Goal: Transaction & Acquisition: Download file/media

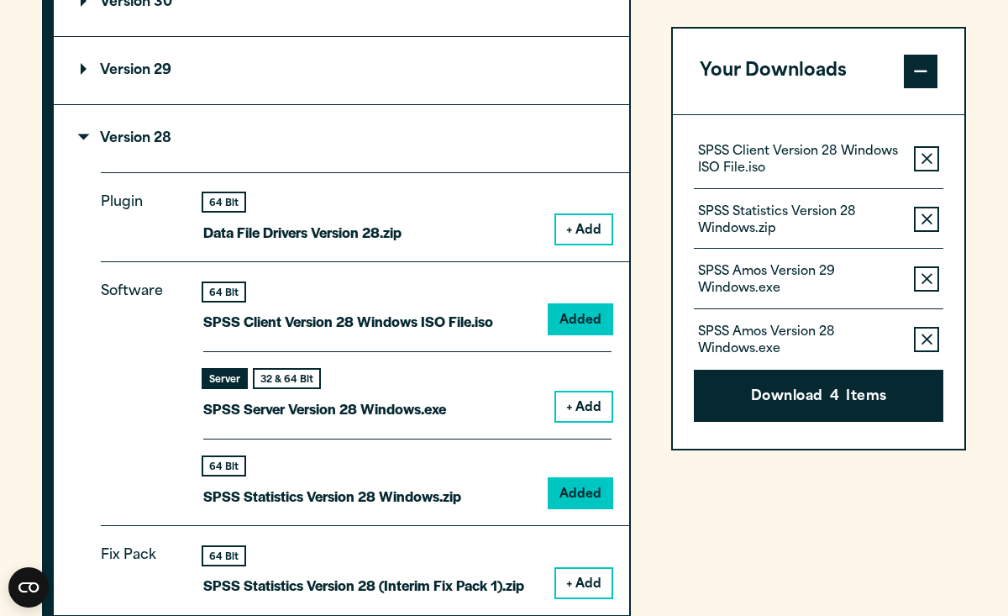
click at [913, 68] on span at bounding box center [921, 72] width 34 height 34
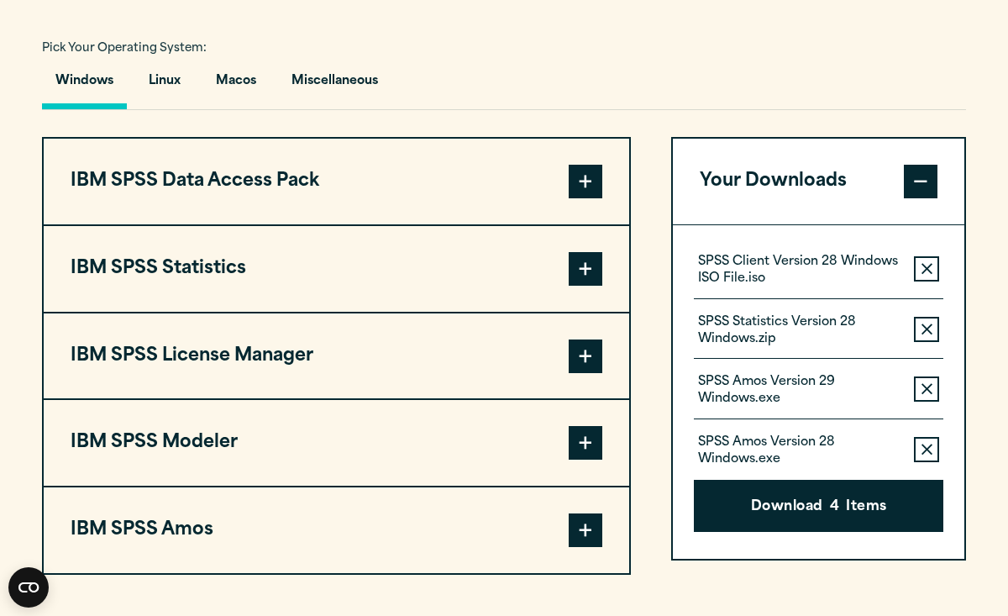
scroll to position [1226, 0]
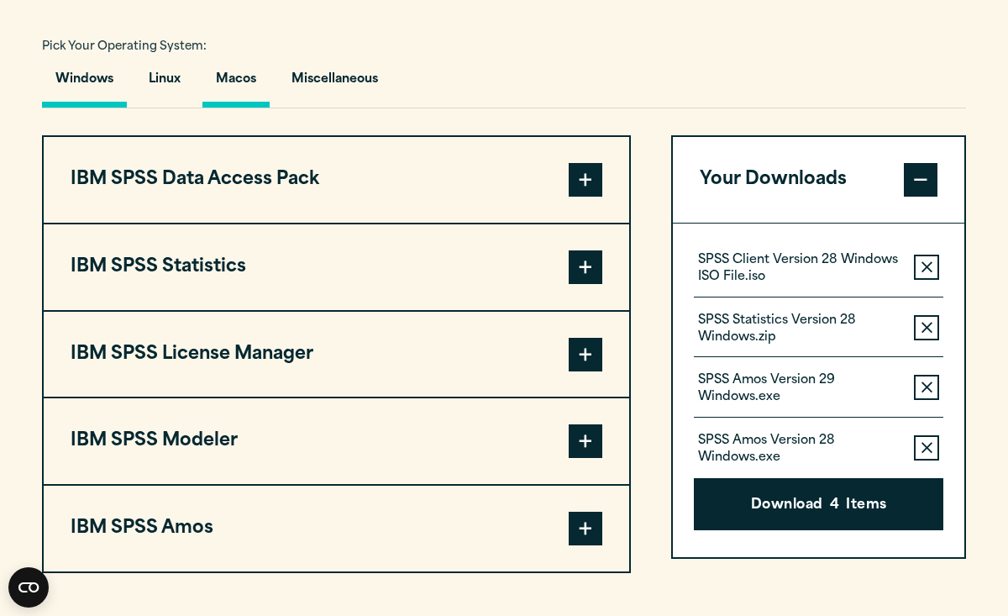
click at [270, 97] on button "Macos" at bounding box center [235, 84] width 67 height 48
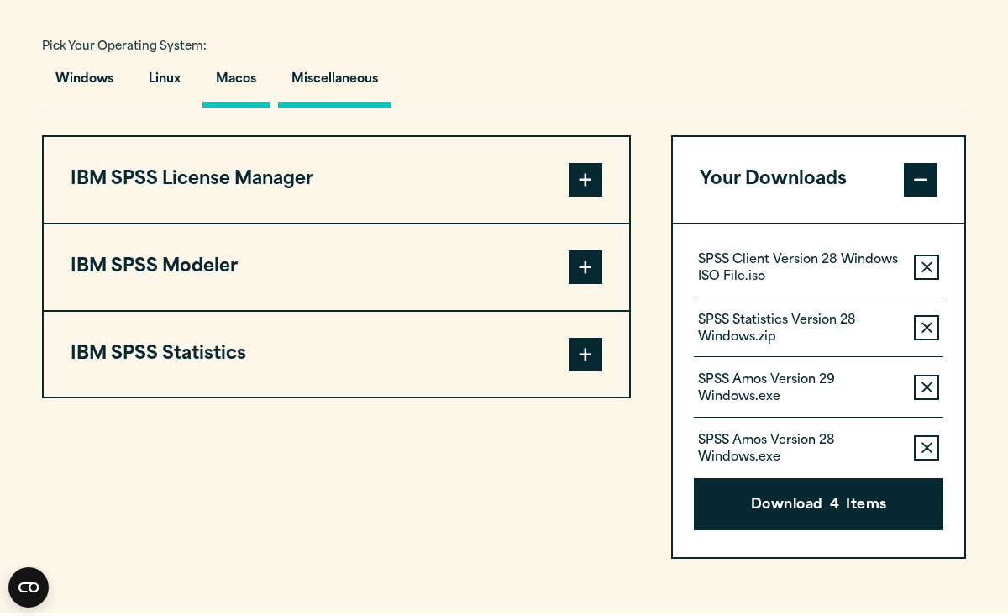
click at [306, 86] on button "Miscellaneous" at bounding box center [334, 84] width 113 height 48
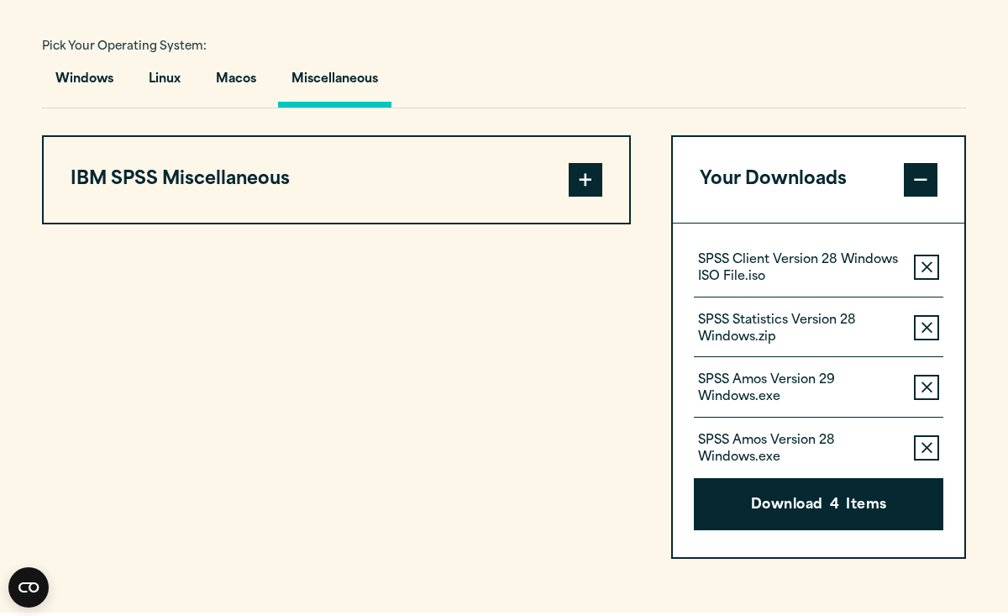
click at [220, 176] on button "IBM SPSS Miscellaneous" at bounding box center [337, 180] width 586 height 86
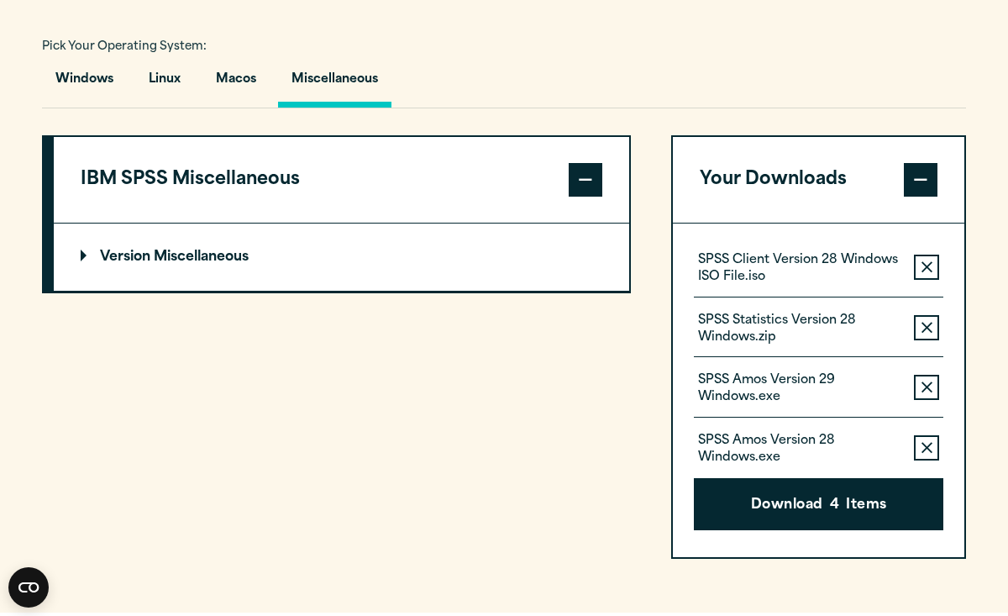
click at [124, 264] on p "Version Miscellaneous" at bounding box center [165, 256] width 168 height 13
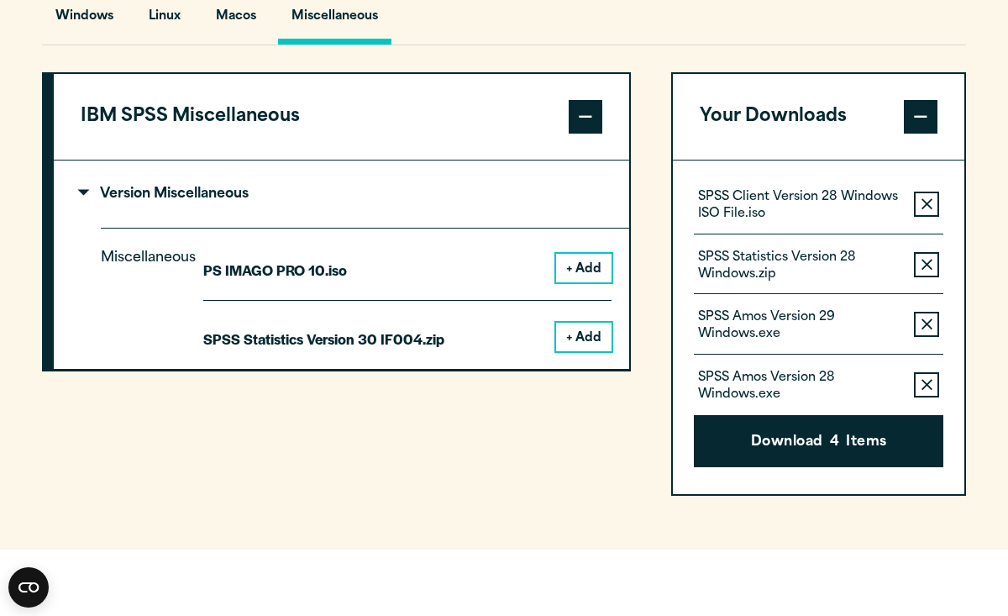
scroll to position [1294, 0]
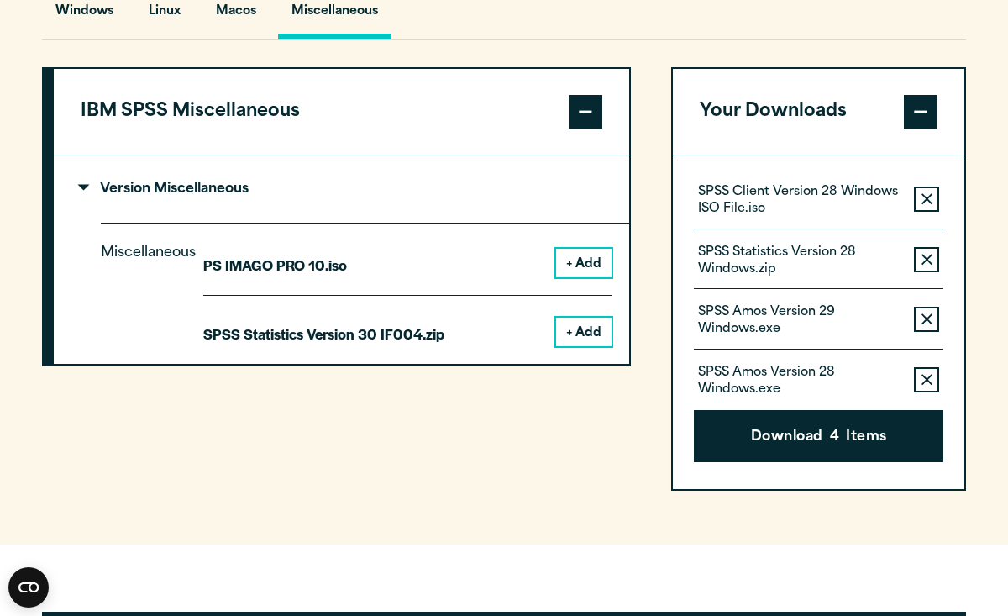
click at [601, 328] on button "+ Add" at bounding box center [583, 332] width 55 height 29
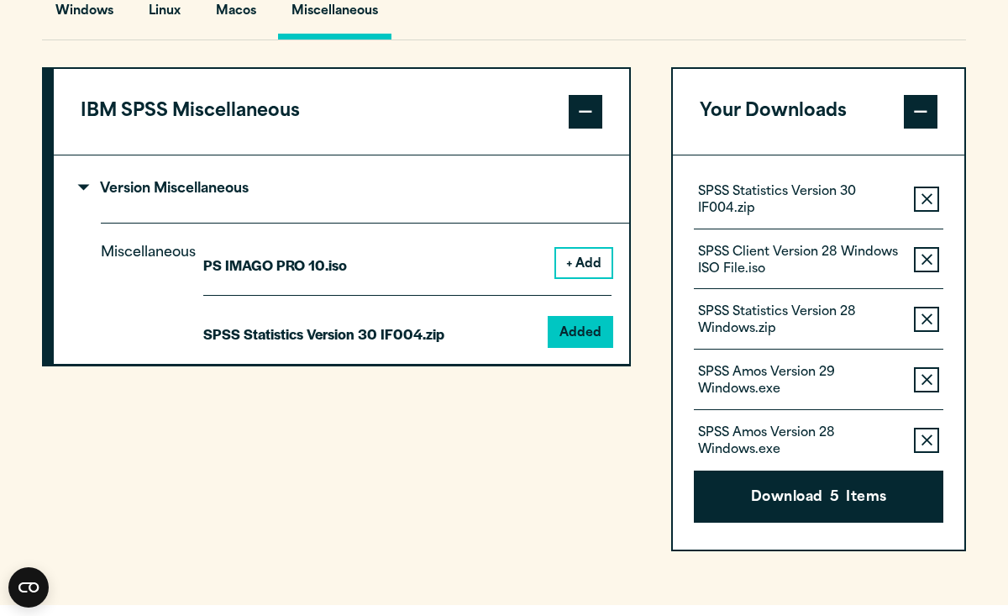
click at [919, 264] on button "Remove this item from your software download list" at bounding box center [926, 259] width 25 height 25
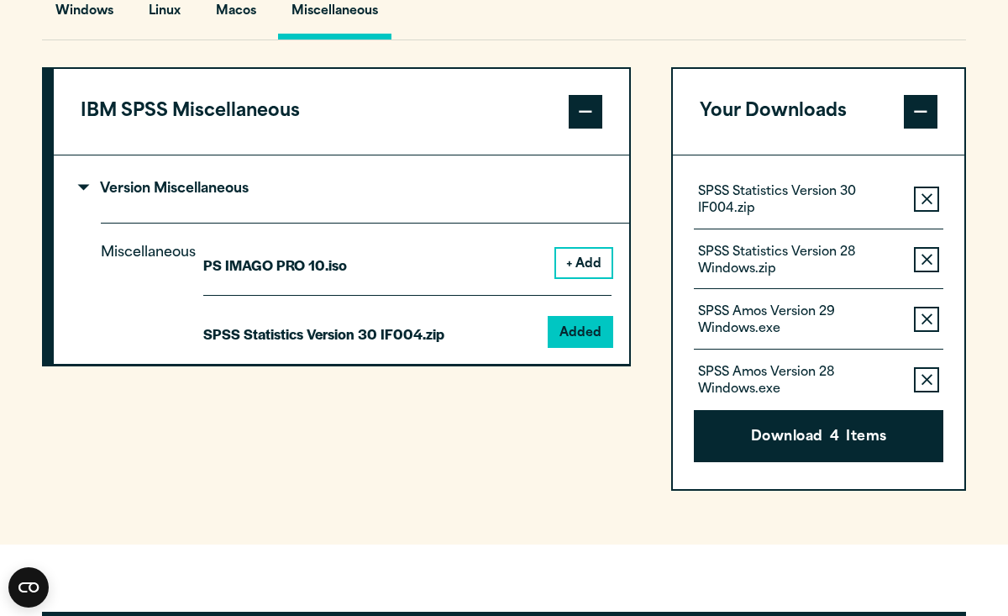
click at [919, 264] on button "Remove this item from your software download list" at bounding box center [926, 259] width 25 height 25
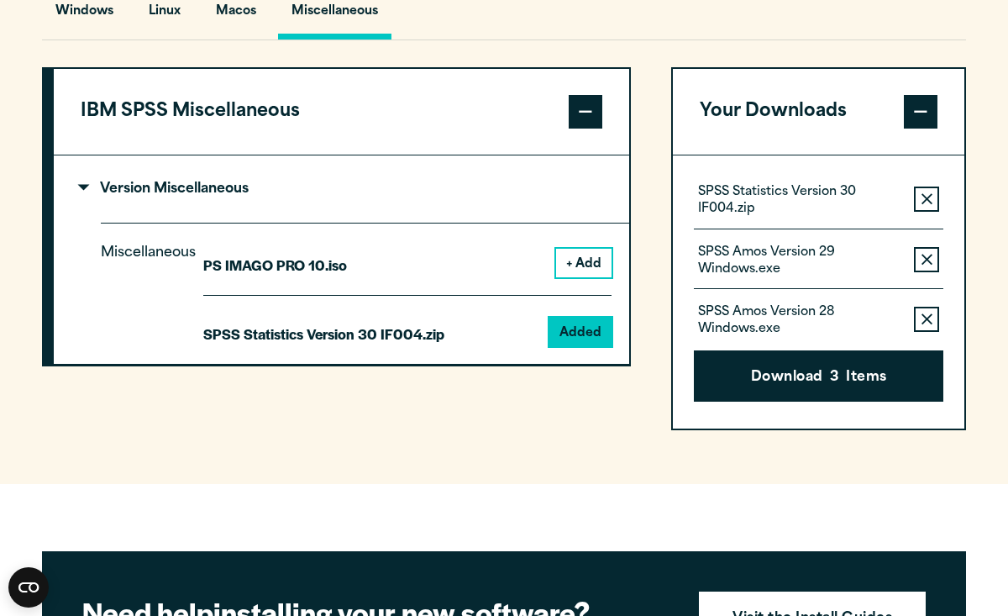
click at [919, 264] on button "Remove this item from your software download list" at bounding box center [926, 259] width 25 height 25
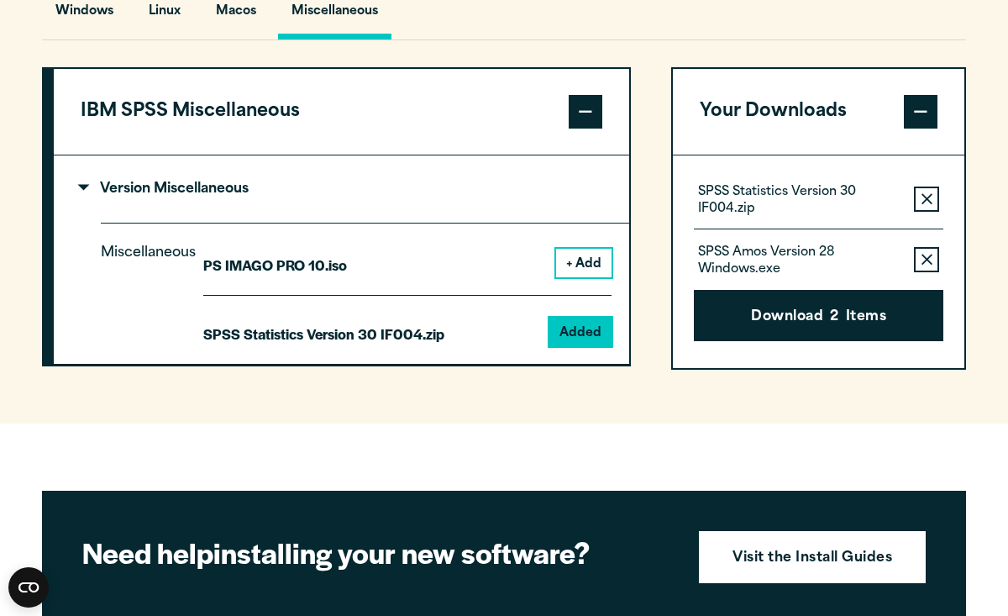
click at [919, 264] on button "Remove this item from your software download list" at bounding box center [926, 259] width 25 height 25
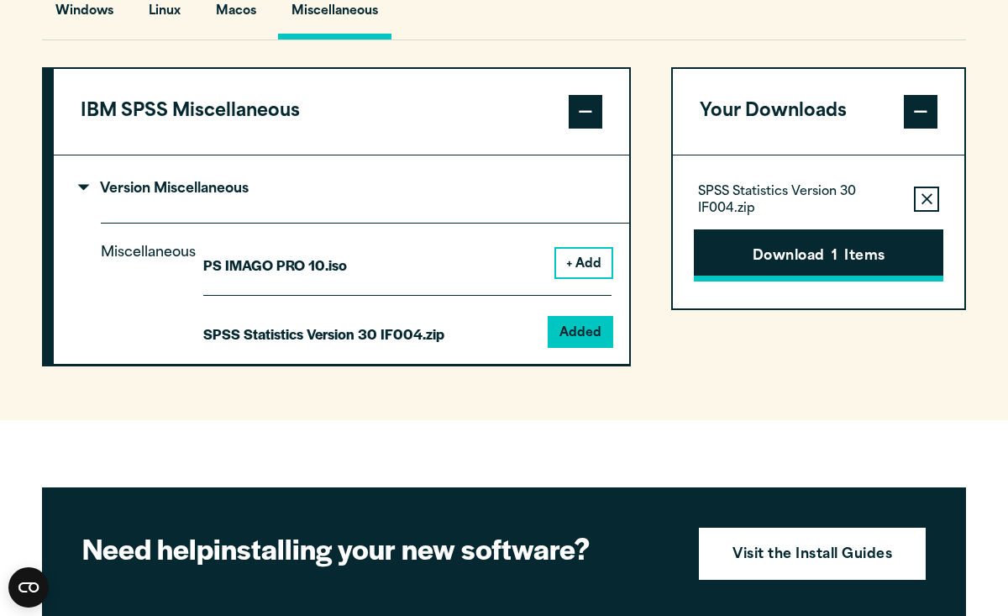
click at [899, 270] on button "Download 1 Items" at bounding box center [819, 255] width 250 height 52
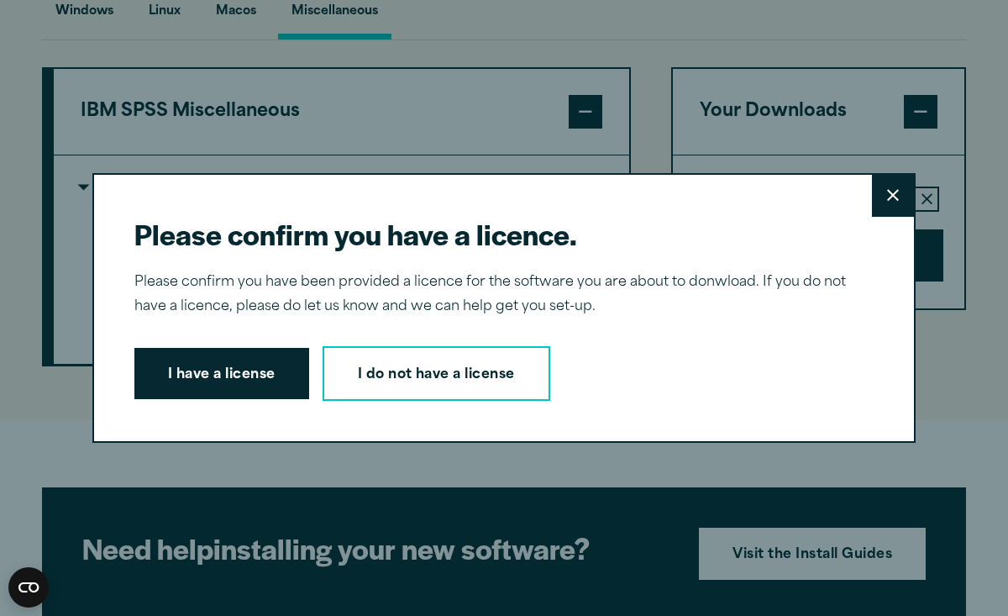
click at [259, 397] on button "I have a license" at bounding box center [221, 374] width 175 height 52
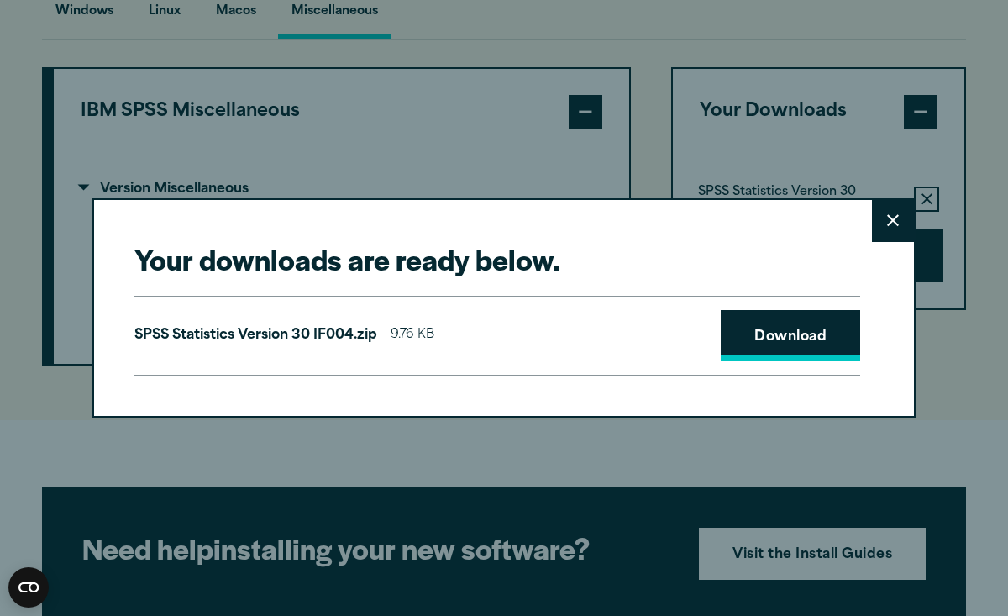
click at [851, 320] on link "Download" at bounding box center [790, 336] width 139 height 52
click at [883, 229] on button "Close" at bounding box center [893, 221] width 42 height 42
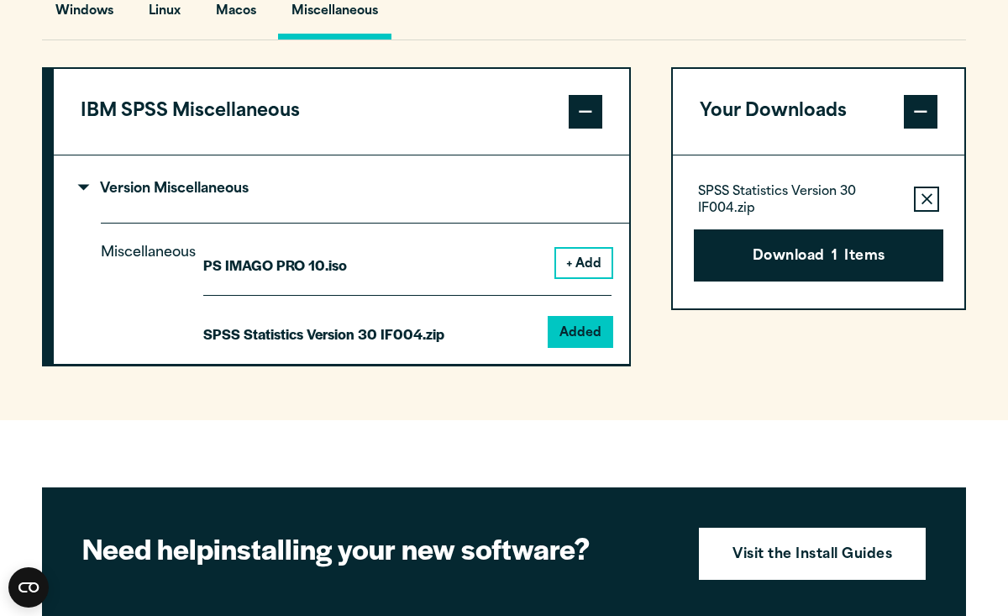
click at [927, 197] on button "Remove this item from your software download list" at bounding box center [926, 199] width 25 height 25
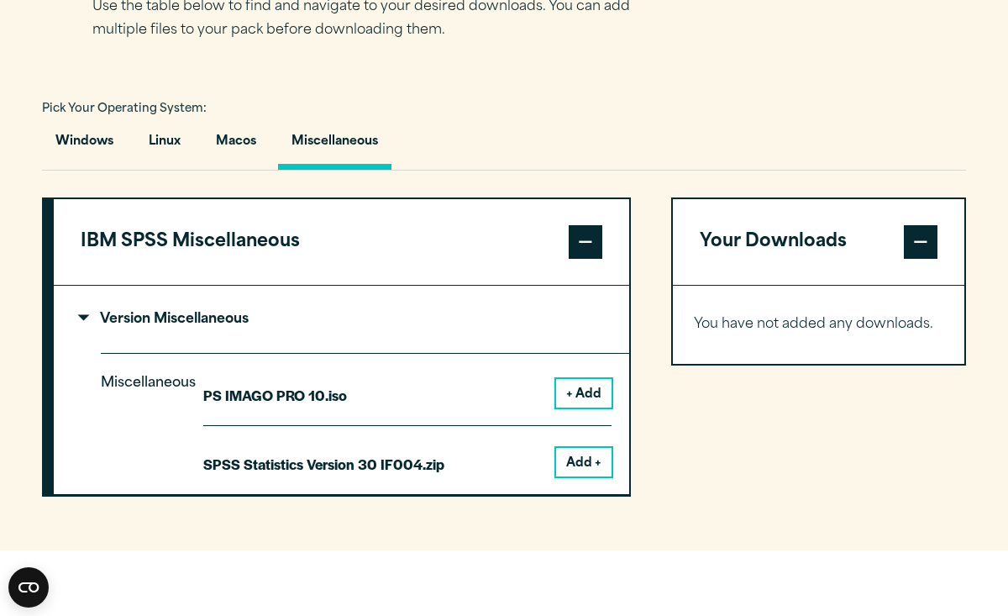
scroll to position [1154, 0]
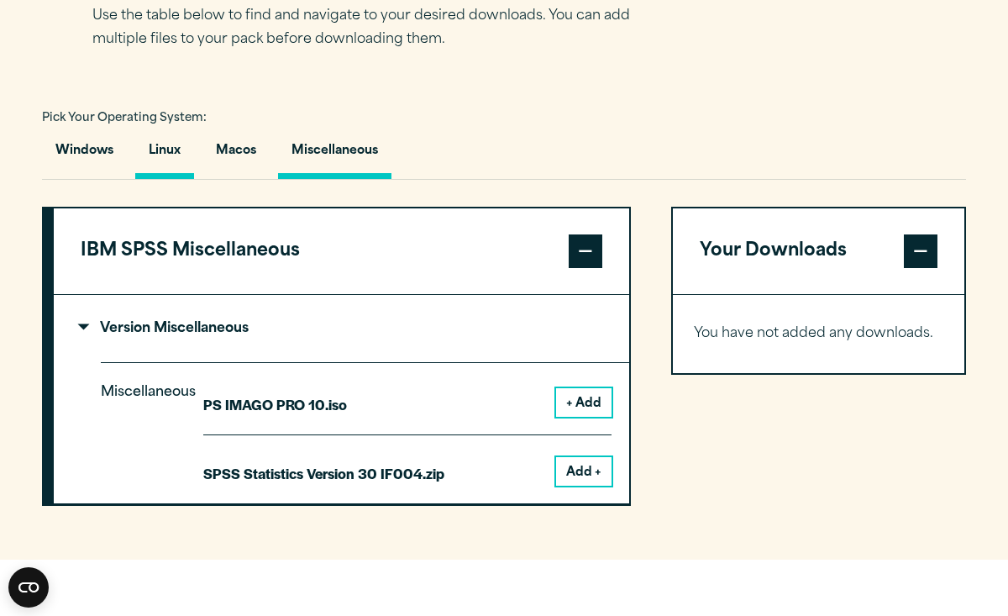
click at [192, 163] on button "Linux" at bounding box center [164, 155] width 59 height 48
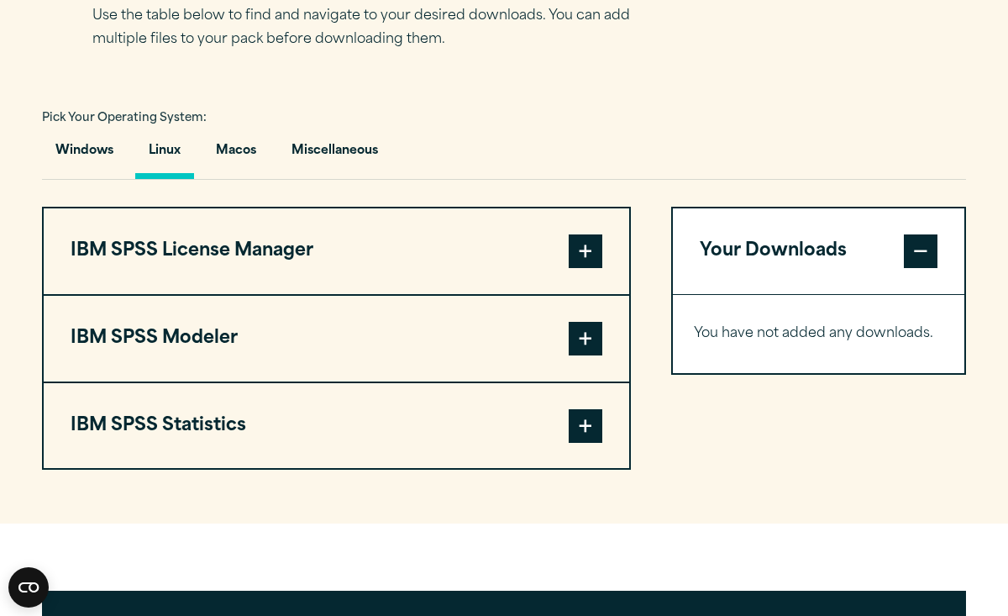
click at [297, 258] on button "IBM SPSS License Manager" at bounding box center [337, 251] width 586 height 86
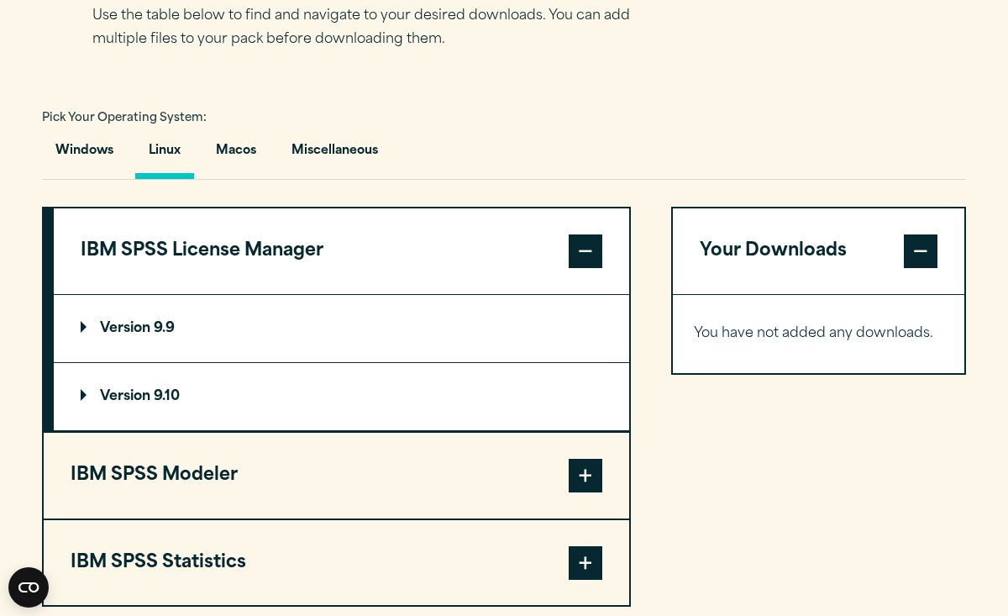
click at [271, 262] on button "IBM SPSS License Manager" at bounding box center [341, 251] width 575 height 86
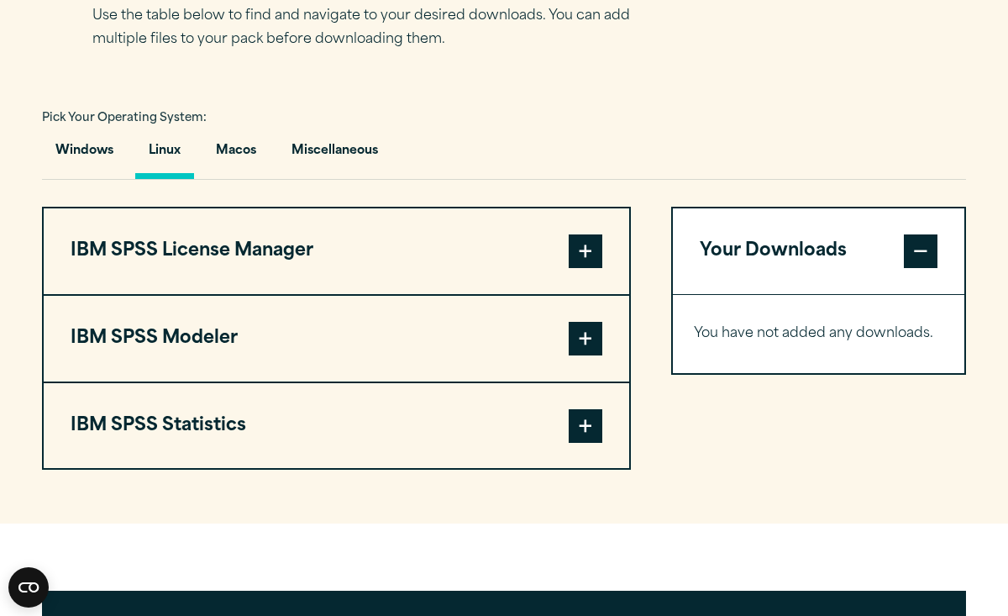
click at [247, 455] on button "IBM SPSS Statistics" at bounding box center [337, 426] width 586 height 86
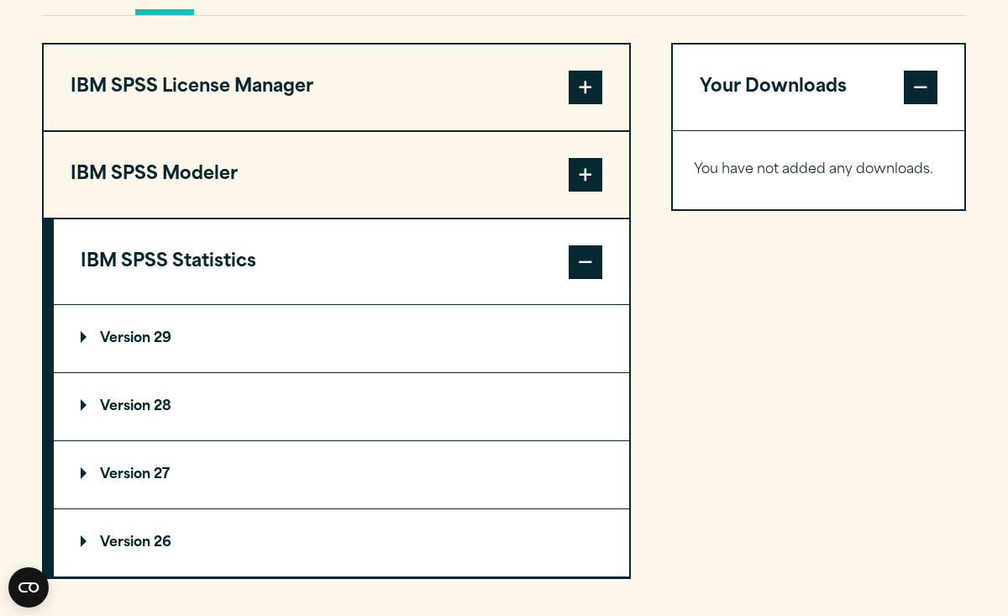
scroll to position [1321, 0]
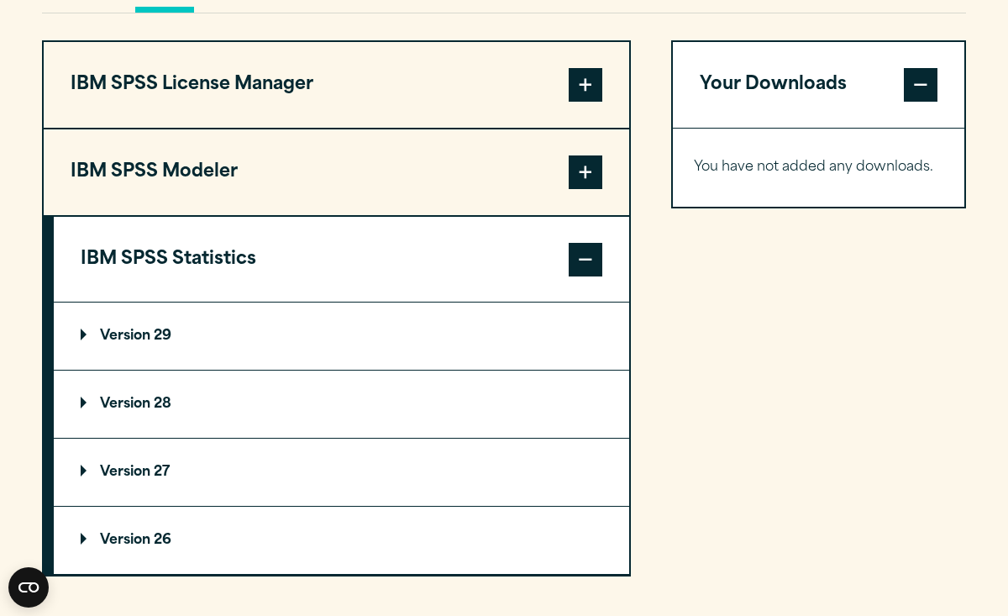
click at [156, 370] on summary "Version 29" at bounding box center [341, 335] width 575 height 67
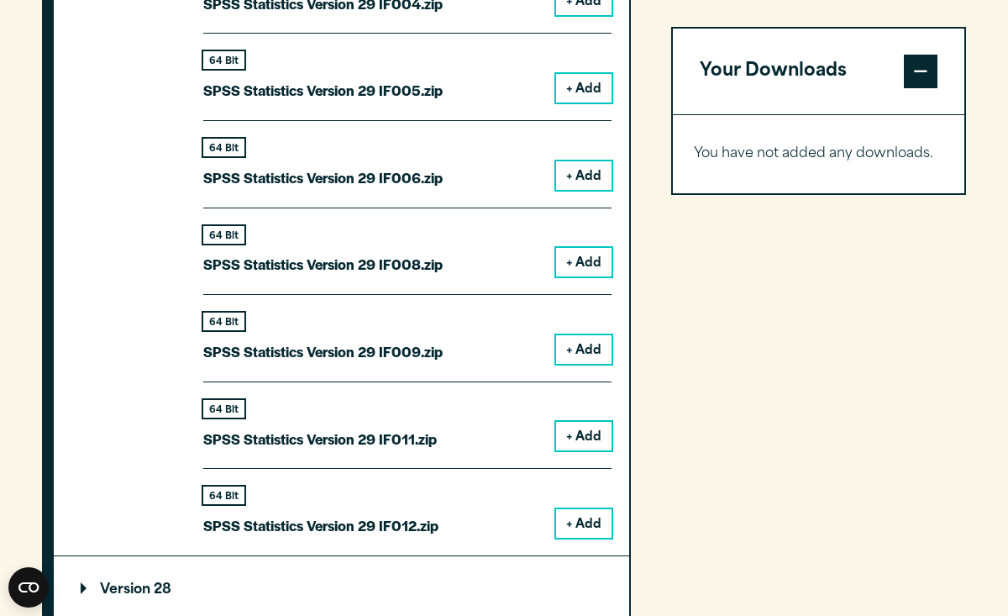
scroll to position [1933, 0]
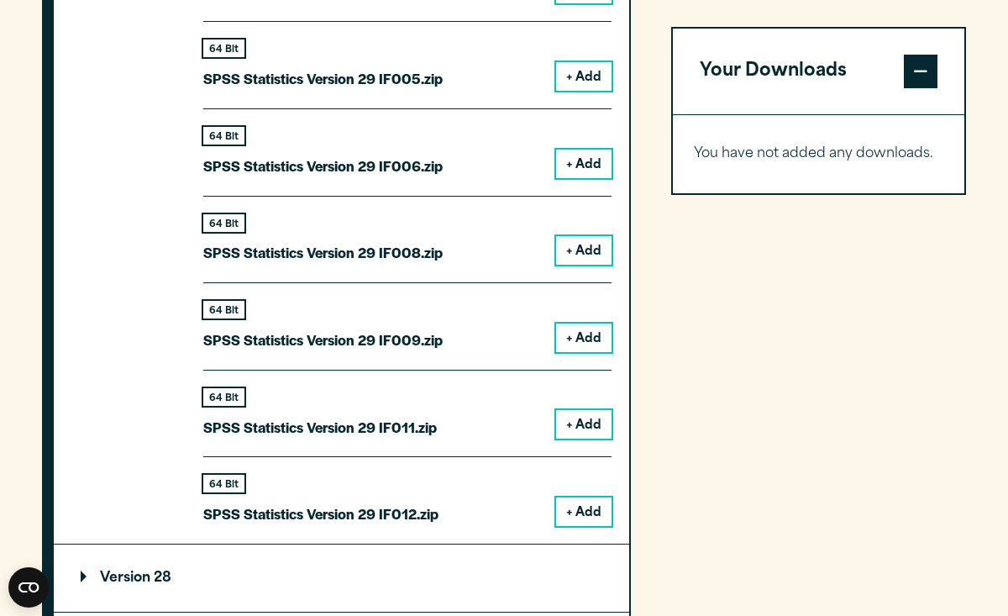
click at [585, 501] on button "+ Add" at bounding box center [583, 511] width 55 height 29
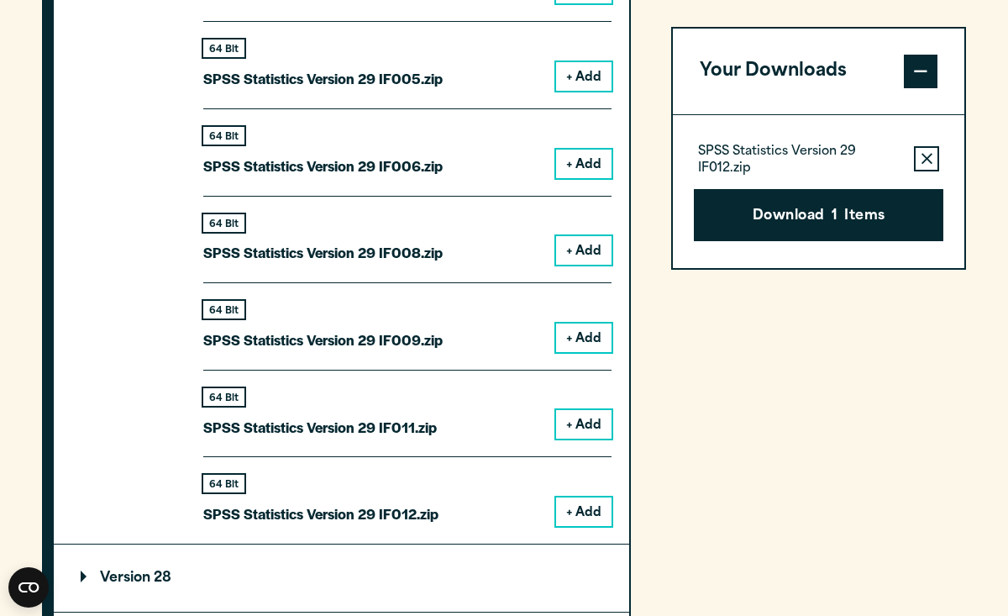
click at [849, 201] on button "Download 1 Items" at bounding box center [819, 215] width 250 height 52
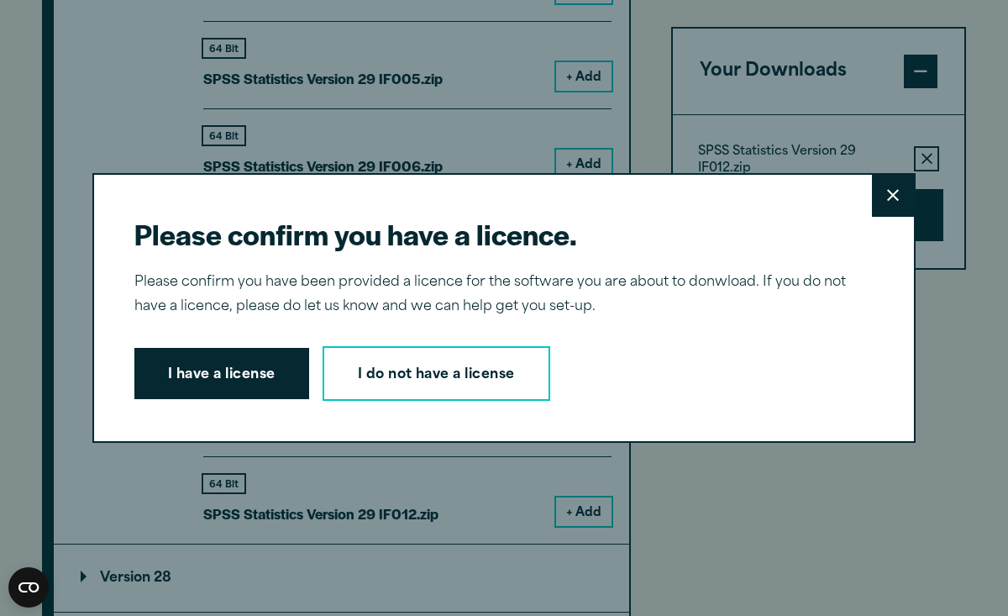
click at [235, 394] on button "I have a license" at bounding box center [221, 374] width 175 height 52
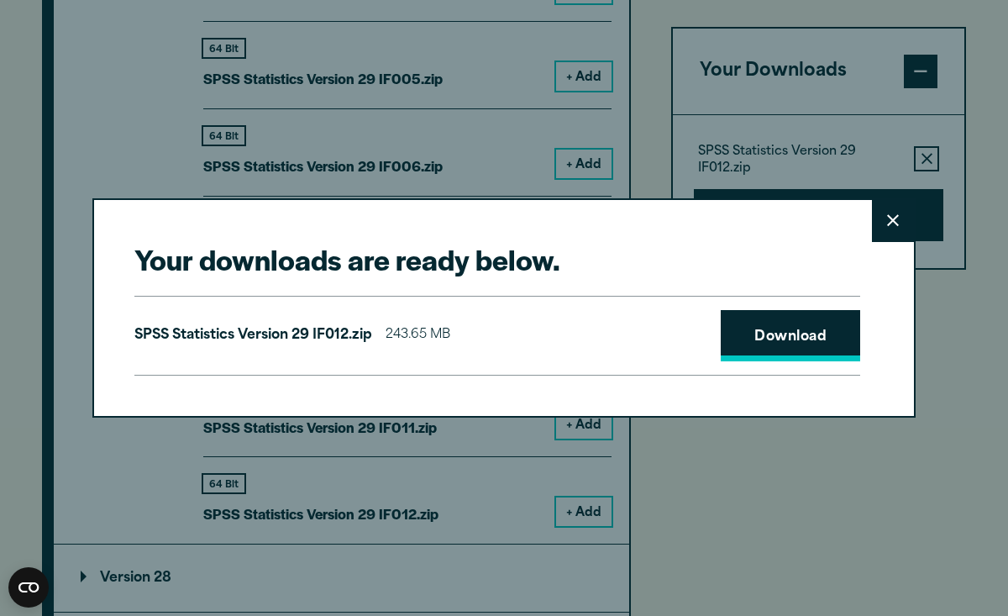
click at [791, 313] on link "Download" at bounding box center [790, 336] width 139 height 52
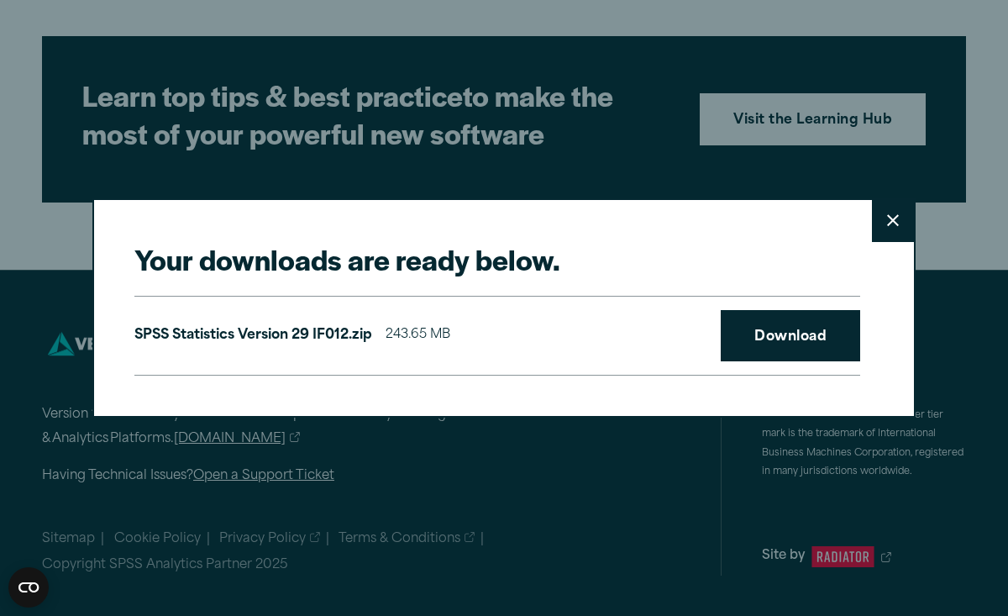
click at [897, 206] on button "Close" at bounding box center [893, 221] width 42 height 42
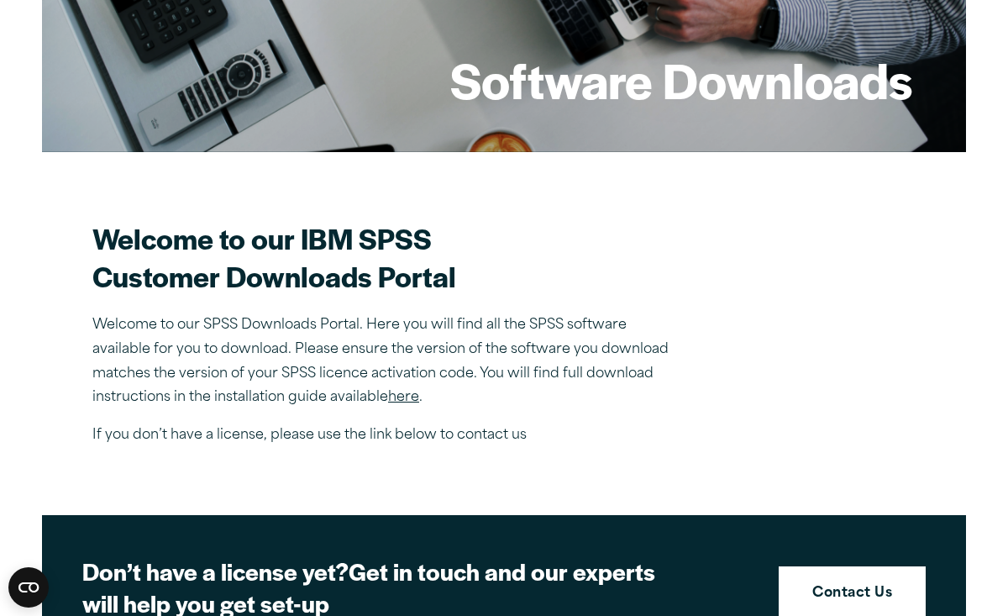
scroll to position [0, 0]
